Goal: Transaction & Acquisition: Purchase product/service

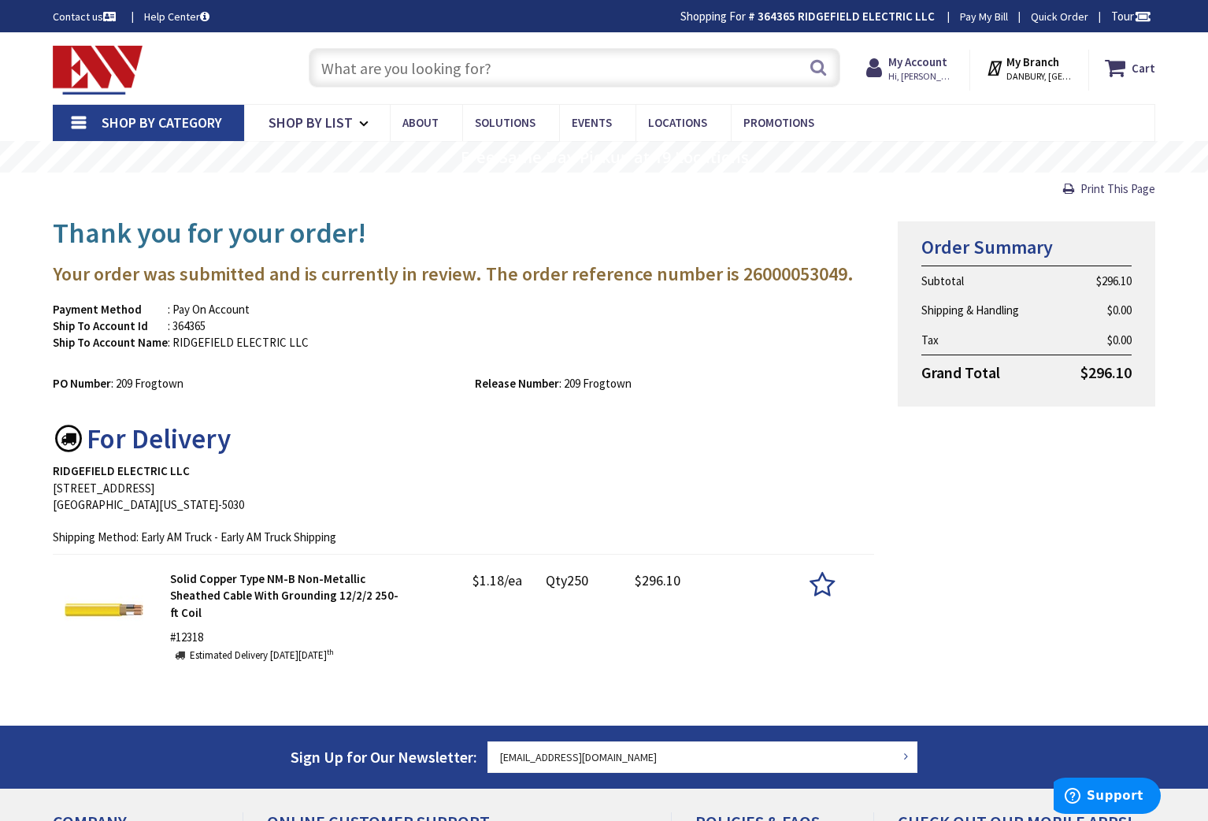
click at [345, 70] on input "text" at bounding box center [575, 67] width 532 height 39
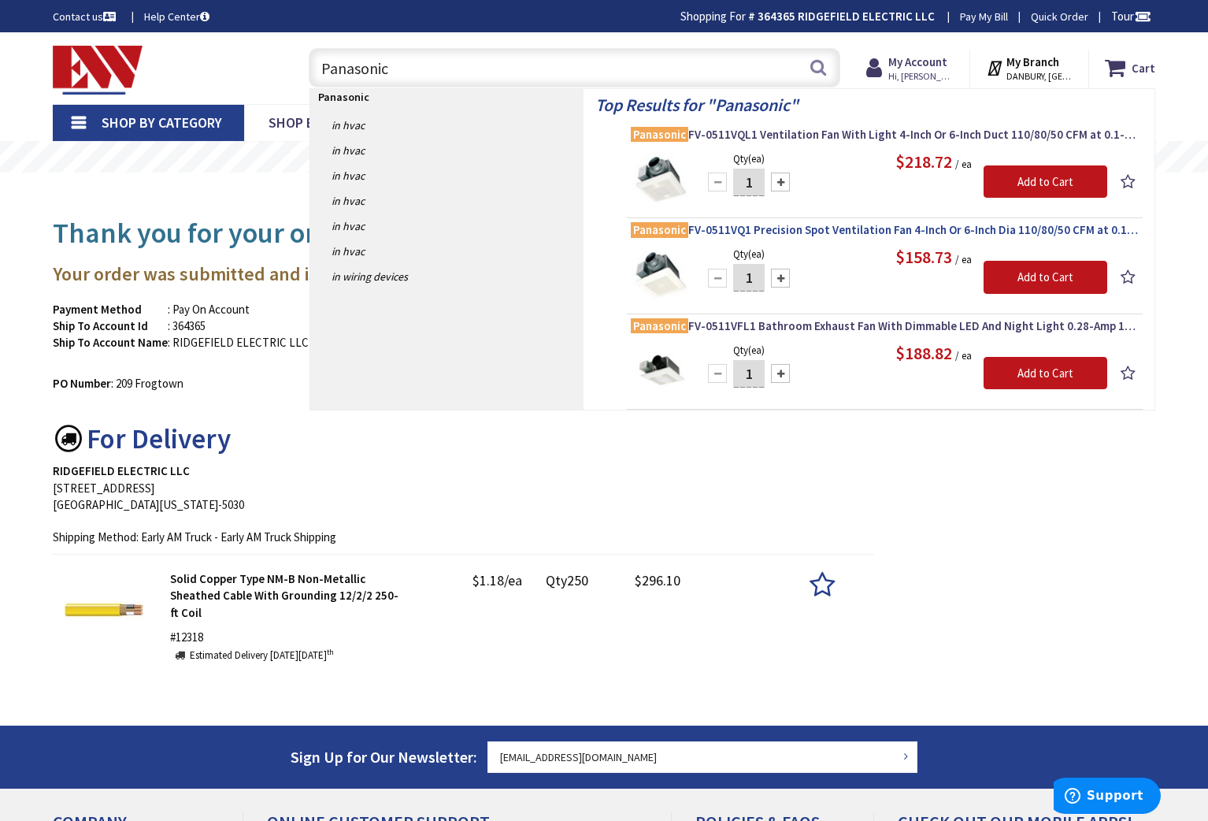
type input "Panasonic"
click at [880, 233] on span "Panasonic FV-0511VQ1 Precision Spot Ventilation Fan 4-Inch Or 6-Inch Dia 110/80…" at bounding box center [885, 230] width 508 height 16
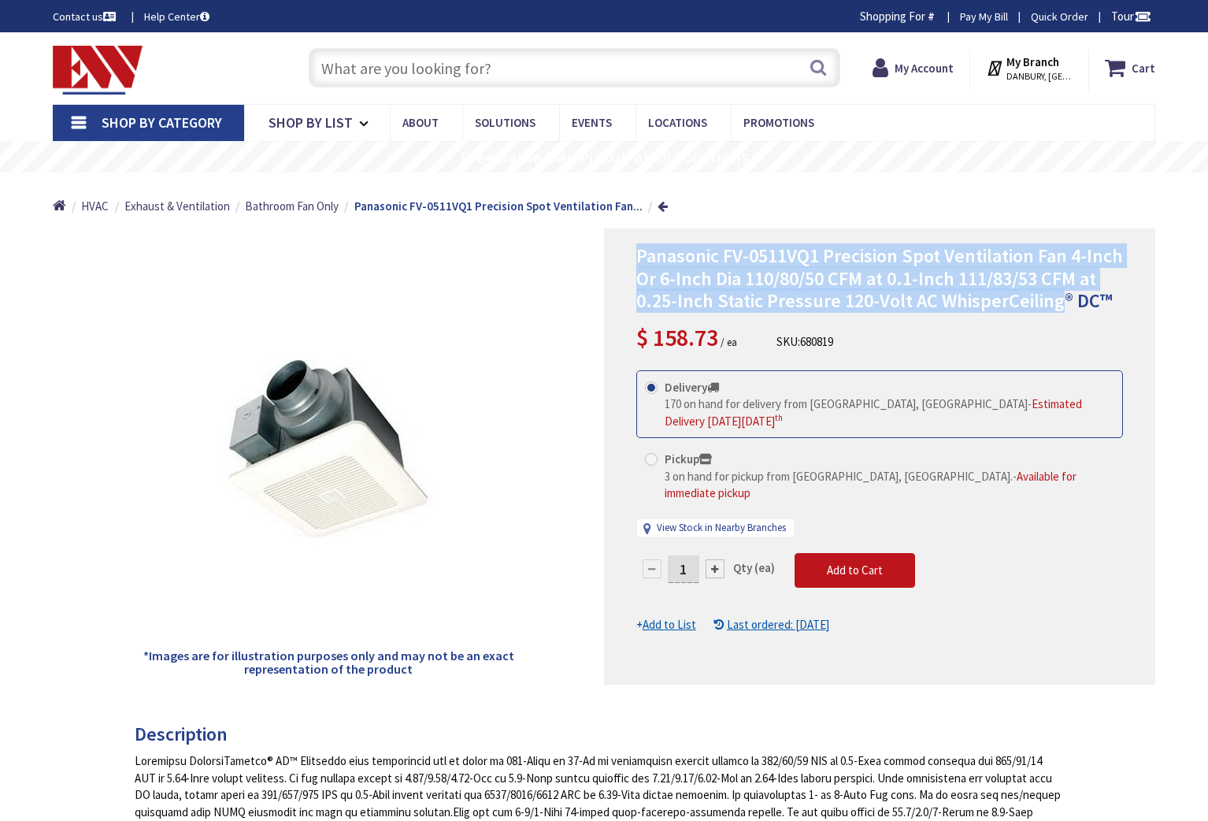
drag, startPoint x: 635, startPoint y: 249, endPoint x: 1054, endPoint y: 312, distance: 423.6
click at [1054, 312] on div "Panasonic FV-0511VQ1 Precision Spot Ventilation Fan 4-Inch Or 6-Inch Dia 110/80…" at bounding box center [879, 456] width 551 height 456
click at [1008, 296] on span "Panasonic FV-0511VQ1 Precision Spot Ventilation Fan 4-Inch Or 6-Inch Dia 110/80…" at bounding box center [879, 278] width 487 height 70
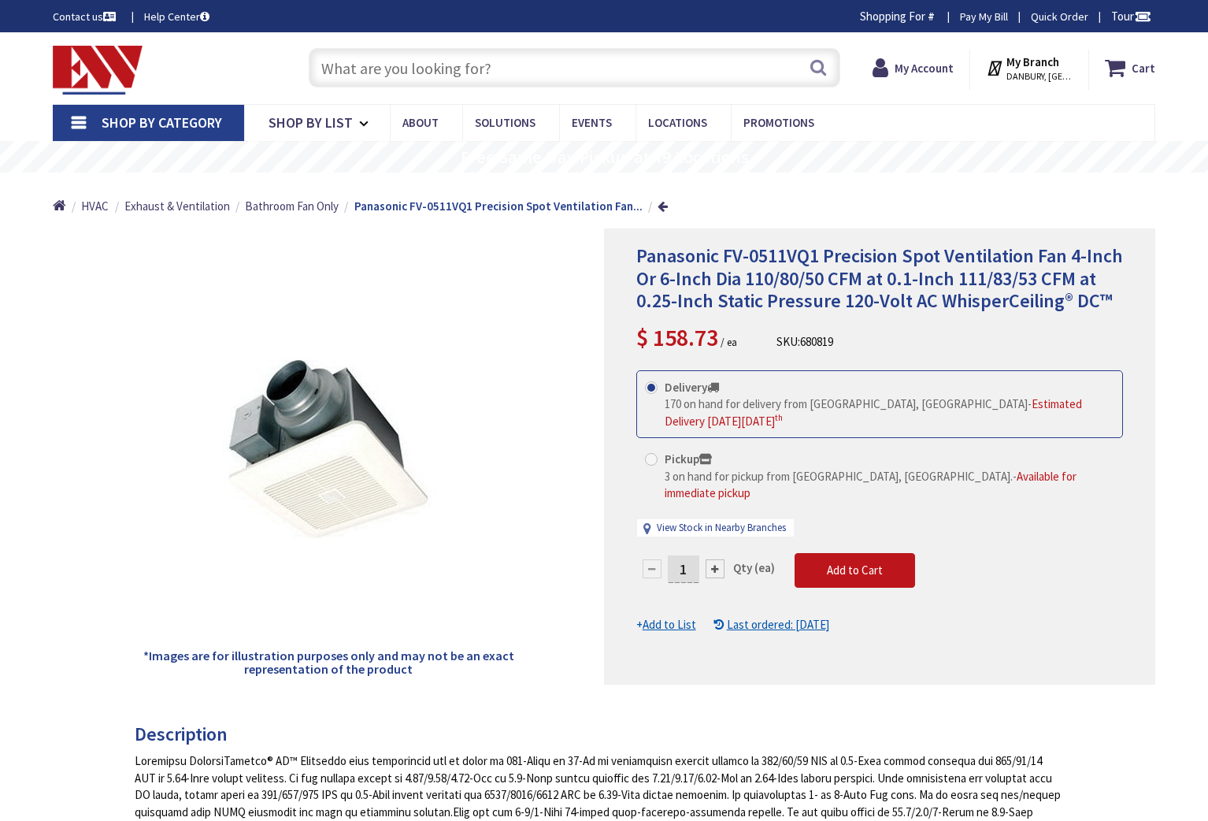
click at [632, 254] on div "Panasonic FV-0511VQ1 Precision Spot Ventilation Fan 4-Inch Or 6-Inch Dia 110/80…" at bounding box center [879, 456] width 551 height 456
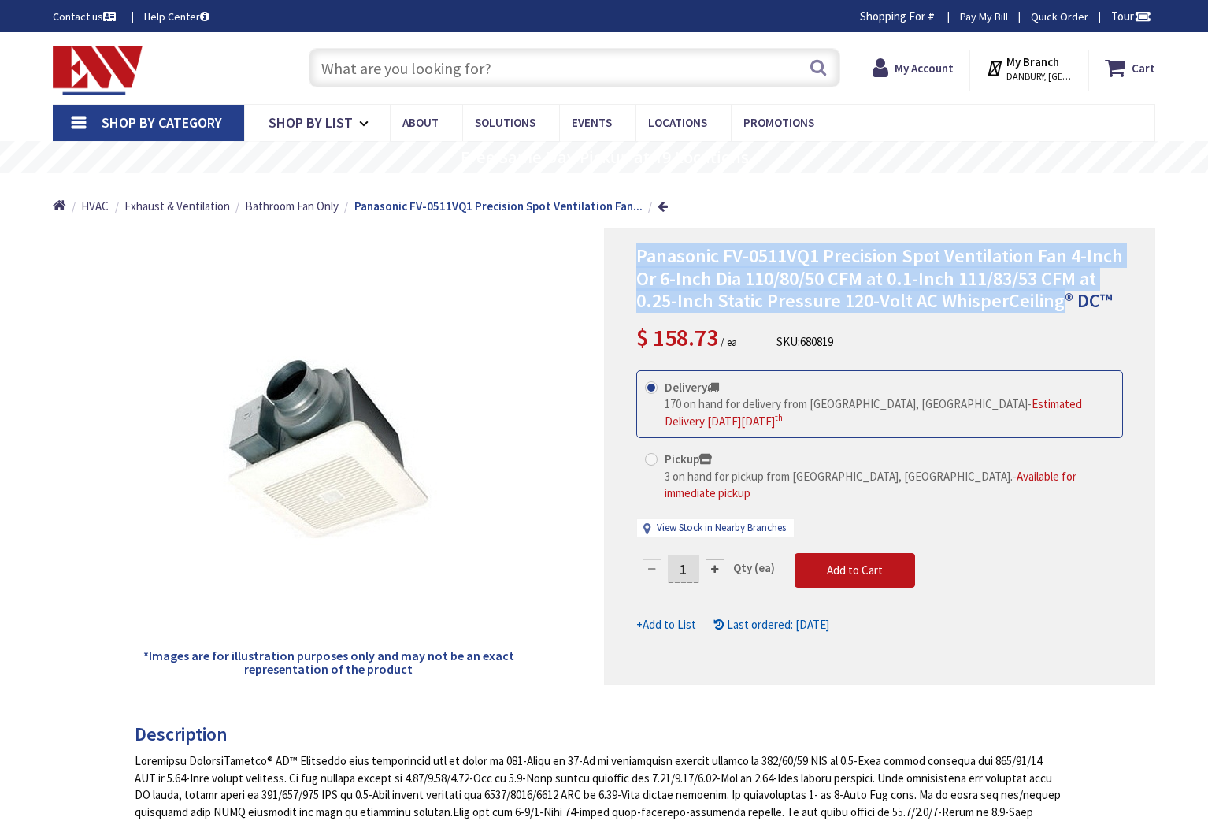
drag, startPoint x: 632, startPoint y: 254, endPoint x: 992, endPoint y: 302, distance: 363.2
click at [992, 302] on div "Panasonic FV-0511VQ1 Precision Spot Ventilation Fan 4-Inch Or 6-Inch Dia 110/80…" at bounding box center [879, 456] width 551 height 456
copy span "Panasonic FV-0511VQ1 Precision Spot Ventilation Fan 4-Inch Or 6-Inch Dia 110/80…"
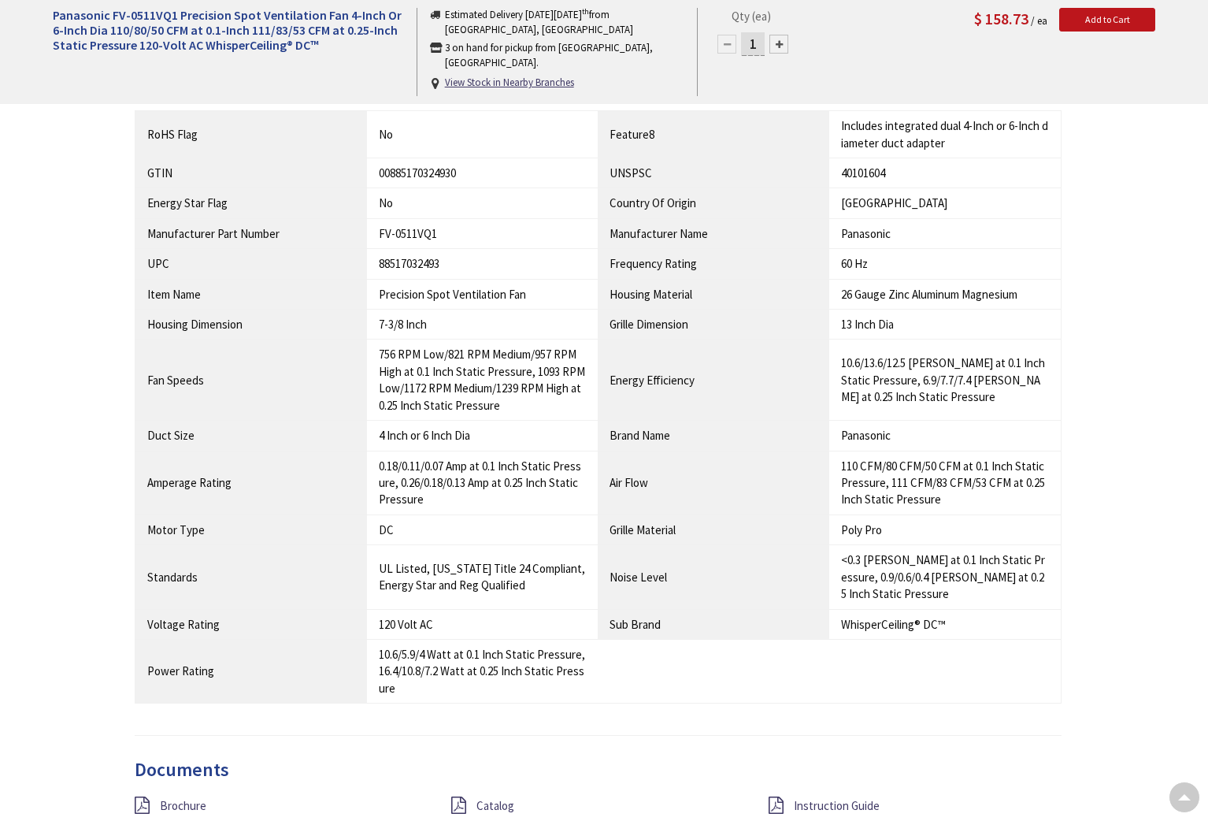
scroll to position [1045, 0]
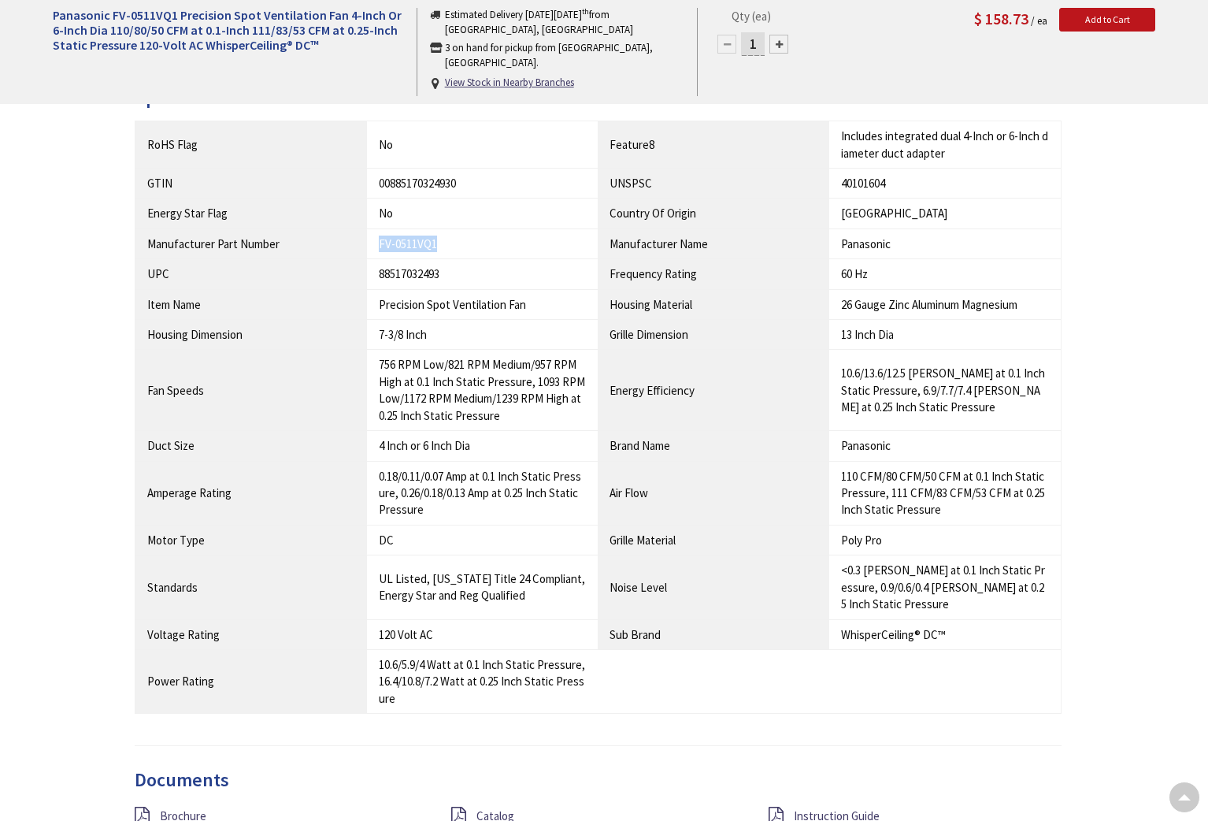
drag, startPoint x: 378, startPoint y: 246, endPoint x: 454, endPoint y: 246, distance: 75.6
click at [457, 246] on div "FV-0511VQ1" at bounding box center [483, 243] width 208 height 17
copy div "FV-0511VQ1"
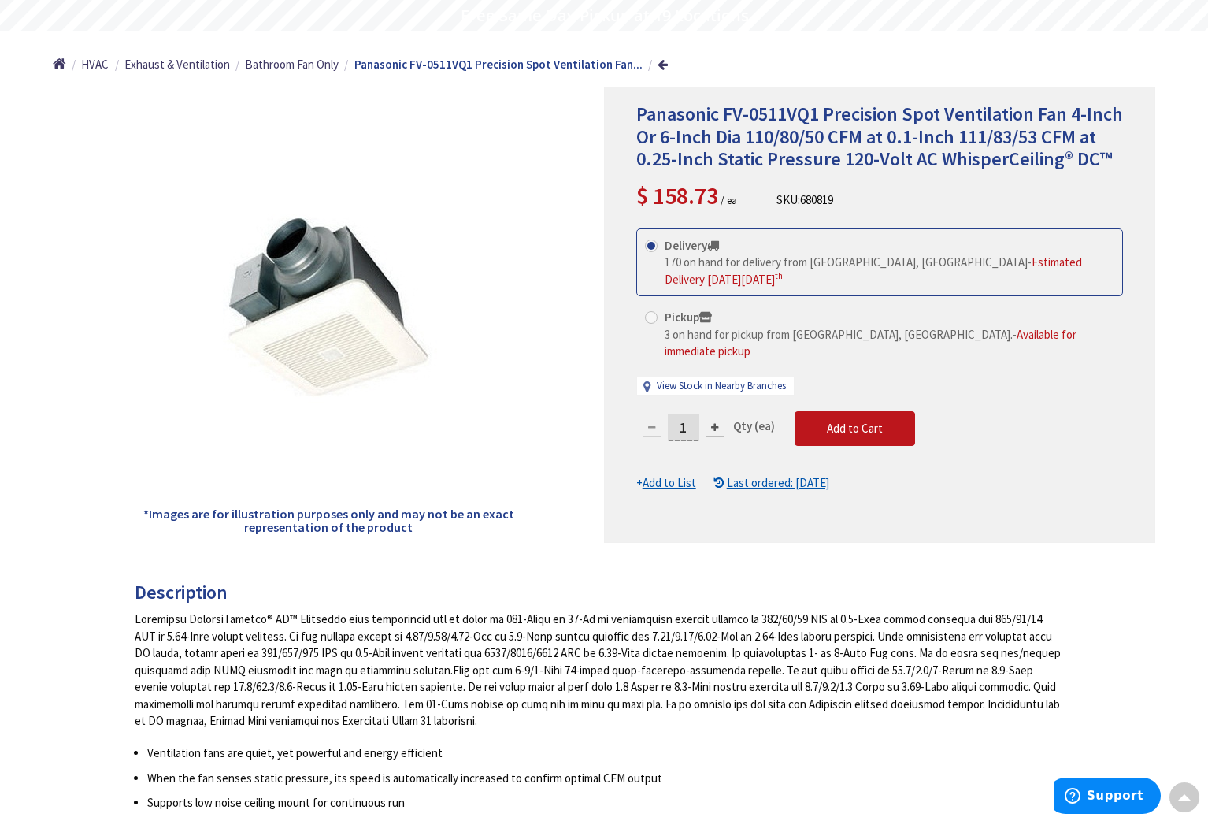
scroll to position [0, 0]
